Goal: Find specific page/section: Find specific page/section

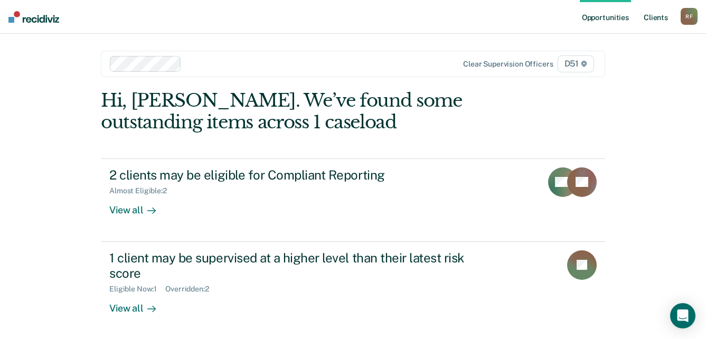
click at [662, 16] on link "Client s" at bounding box center [655, 17] width 29 height 34
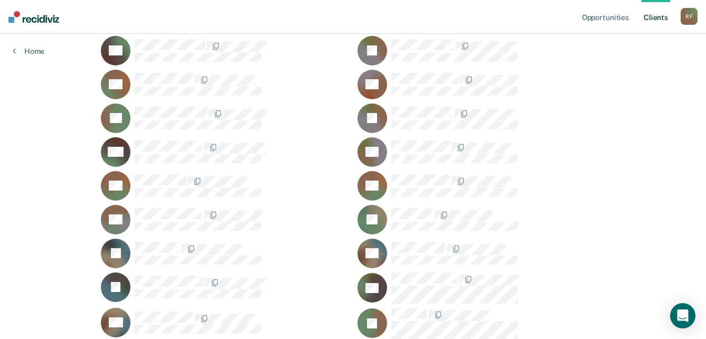
scroll to position [264, 0]
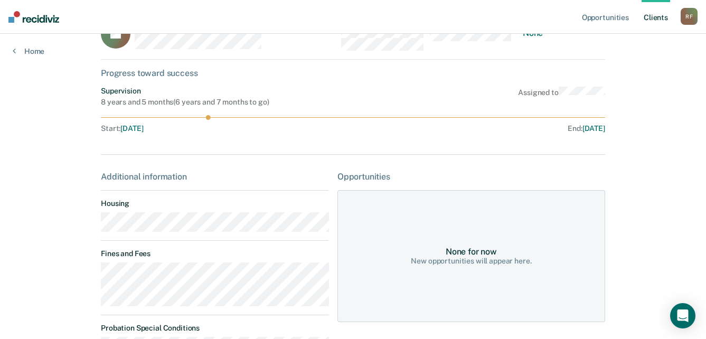
scroll to position [53, 0]
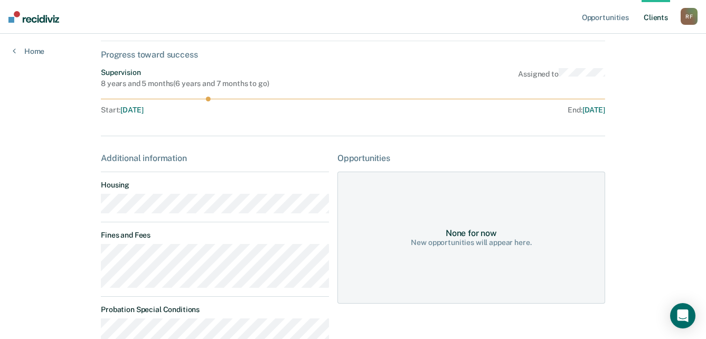
click at [95, 210] on main "IG Contacts Preferred Name Preferred Contact None Call Text Email None Progress…" at bounding box center [352, 273] width 529 height 585
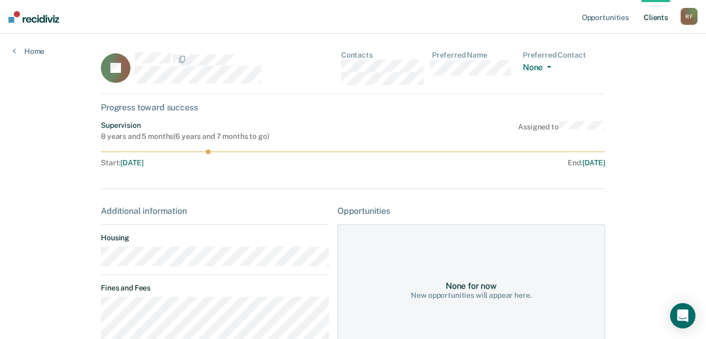
click at [342, 68] on div "IG Contacts Preferred Name Preferred Contact None Call Text Email None" at bounding box center [353, 72] width 504 height 43
